Goal: Entertainment & Leisure: Consume media (video, audio)

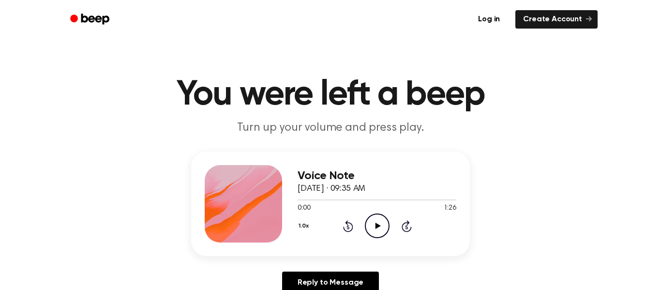
click at [380, 224] on icon "Play Audio" at bounding box center [377, 226] width 25 height 25
click at [406, 225] on icon at bounding box center [407, 226] width 10 height 12
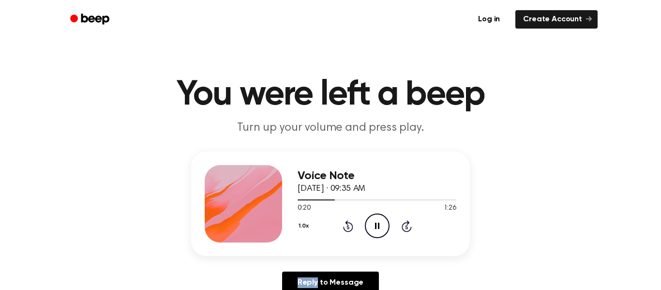
click at [406, 225] on icon at bounding box center [407, 226] width 10 height 12
click at [408, 224] on icon at bounding box center [407, 226] width 10 height 12
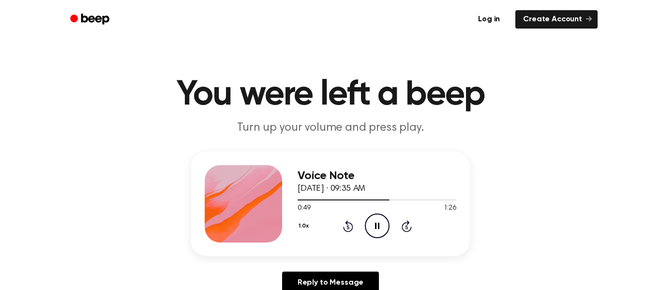
click at [350, 226] on icon "Rewind 5 seconds" at bounding box center [348, 226] width 11 height 13
click at [348, 222] on icon at bounding box center [348, 226] width 10 height 12
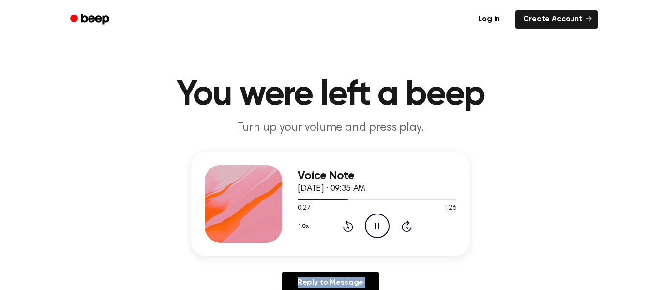
click at [348, 222] on icon at bounding box center [348, 226] width 10 height 12
click at [375, 225] on icon at bounding box center [377, 226] width 4 height 6
click at [379, 237] on icon "Play Audio" at bounding box center [377, 226] width 25 height 25
click at [372, 225] on icon "Play Audio" at bounding box center [377, 226] width 25 height 25
